Goal: Navigation & Orientation: Find specific page/section

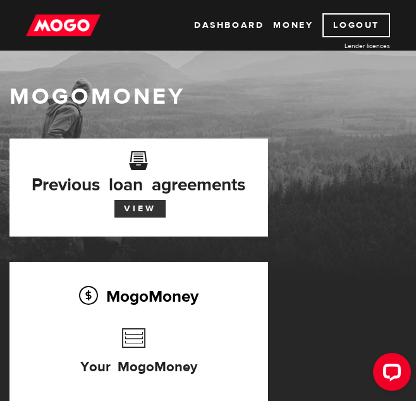
click at [115, 212] on link "View" at bounding box center [140, 209] width 51 height 18
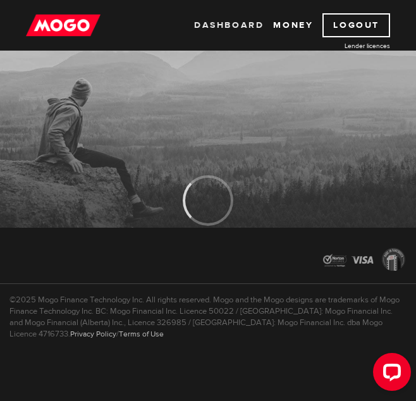
click at [231, 23] on link "Dashboard" at bounding box center [229, 25] width 70 height 24
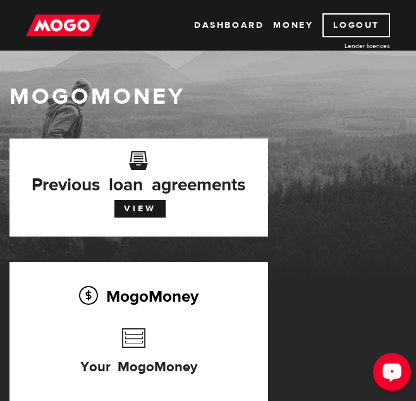
click at [389, 372] on icon "Open LiveChat chat widget" at bounding box center [393, 372] width 12 height 8
click at [199, 66] on div "MogoMoney" at bounding box center [208, 148] width 416 height 272
